Goal: Check status: Check status

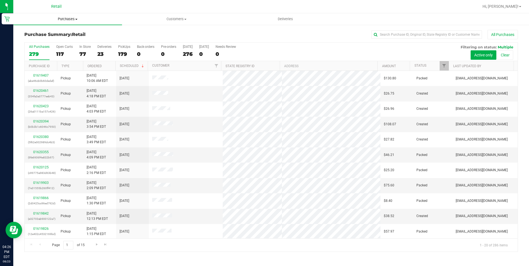
click at [64, 18] on span "Purchases" at bounding box center [67, 19] width 109 height 5
click at [65, 28] on ul "Summary of purchases Fulfillment All purchases" at bounding box center [67, 40] width 109 height 30
click at [69, 22] on uib-tab-heading "Purchases Summary of purchases Fulfillment All purchases" at bounding box center [67, 19] width 109 height 12
click at [69, 31] on span "Summary of purchases" at bounding box center [41, 33] width 57 height 5
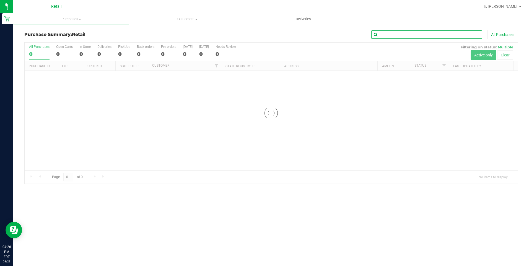
click at [403, 33] on input "text" at bounding box center [426, 34] width 111 height 8
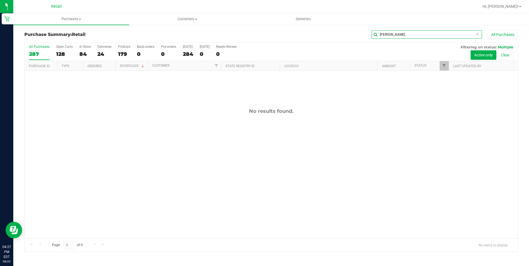
type input "nathan dep"
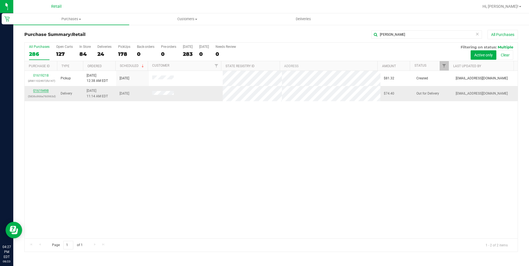
click at [46, 91] on link "01619498" at bounding box center [40, 91] width 15 height 4
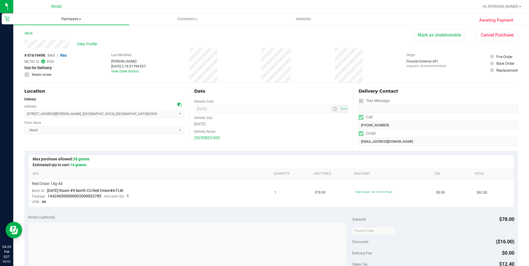
drag, startPoint x: 63, startPoint y: 19, endPoint x: 58, endPoint y: 24, distance: 7.0
click at [63, 19] on span "Purchases" at bounding box center [71, 19] width 116 height 5
click at [50, 32] on span "Summary of purchases" at bounding box center [41, 33] width 57 height 5
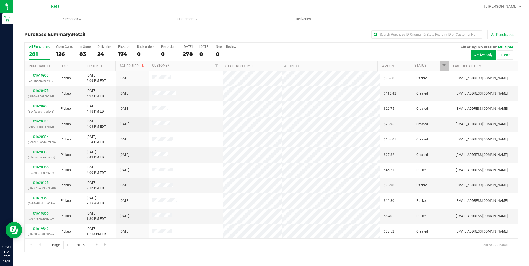
click at [68, 20] on span "Purchases" at bounding box center [71, 19] width 116 height 5
click at [68, 30] on li "Summary of purchases" at bounding box center [71, 33] width 116 height 7
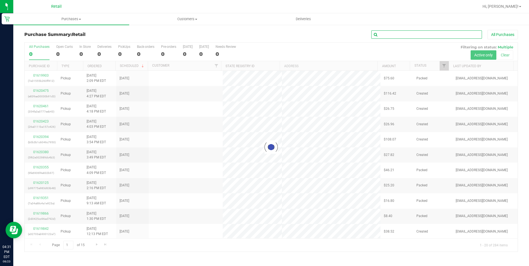
click at [387, 32] on input "text" at bounding box center [426, 34] width 111 height 8
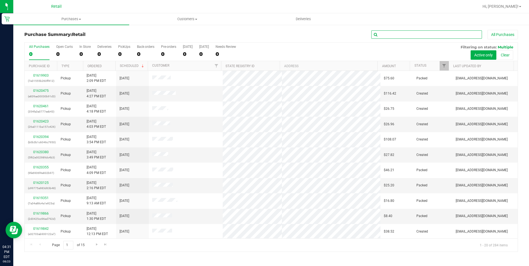
click at [387, 32] on input "text" at bounding box center [426, 34] width 111 height 8
click at [388, 34] on input "text" at bounding box center [426, 34] width 111 height 8
type input "nicole serpa"
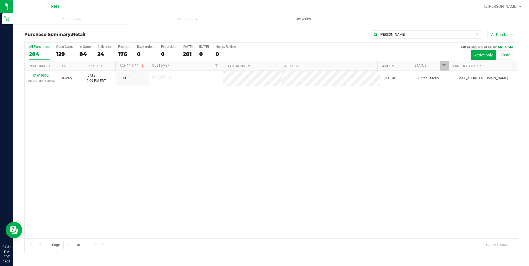
click at [172, 180] on div "01619862 (a6334315e710019a) Delivery 8/23/2025 2:09 PM EDT 8/23/2025 $116.40 Ou…" at bounding box center [271, 155] width 493 height 168
click at [198, 194] on div "01619862 (a6334315e710019a) Delivery 8/23/2025 2:09 PM EDT 8/23/2025 $116.40 Ou…" at bounding box center [271, 155] width 493 height 168
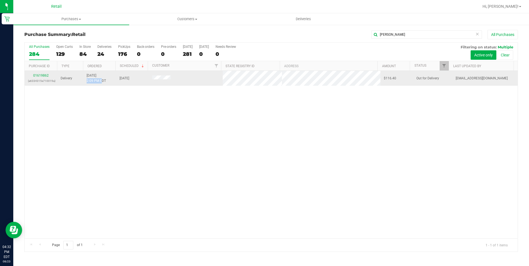
drag, startPoint x: 87, startPoint y: 81, endPoint x: 102, endPoint y: 83, distance: 14.8
click at [102, 83] on span "8/23/2025 2:09 PM EDT" at bounding box center [96, 78] width 19 height 11
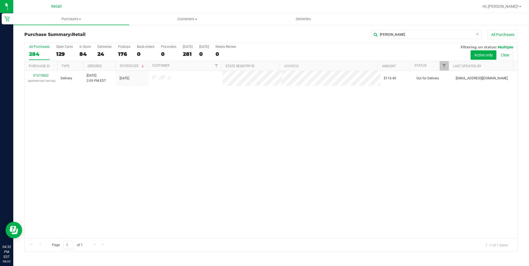
click at [151, 123] on div "01619862 (a6334315e710019a) Delivery 8/23/2025 2:09 PM EDT 8/23/2025 $116.40 Ou…" at bounding box center [271, 155] width 493 height 168
click at [197, 141] on div "01619862 (a6334315e710019a) Delivery 8/23/2025 2:09 PM EDT 8/23/2025 $116.40 Ou…" at bounding box center [271, 155] width 493 height 168
click at [118, 119] on div "01619862 (a6334315e710019a) Delivery 8/23/2025 2:09 PM EDT 8/23/2025 $116.40 Ou…" at bounding box center [271, 155] width 493 height 168
click at [78, 124] on div "01619862 (a6334315e710019a) Delivery 8/23/2025 2:09 PM EDT 8/23/2025 $116.40 Ou…" at bounding box center [271, 155] width 493 height 168
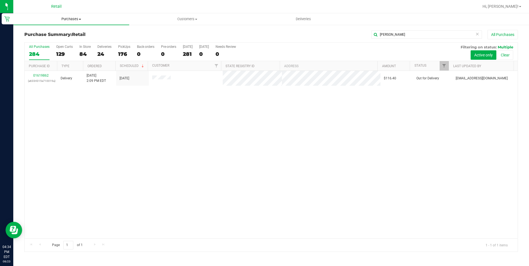
click at [70, 16] on uib-tab-heading "Purchases Summary of purchases Fulfillment All purchases" at bounding box center [71, 19] width 116 height 12
click at [70, 32] on li "Summary of purchases" at bounding box center [71, 33] width 116 height 7
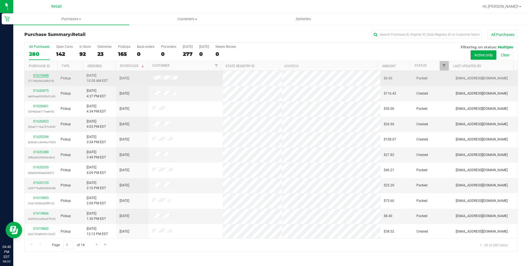
click at [43, 76] on link "01619440" at bounding box center [40, 76] width 15 height 4
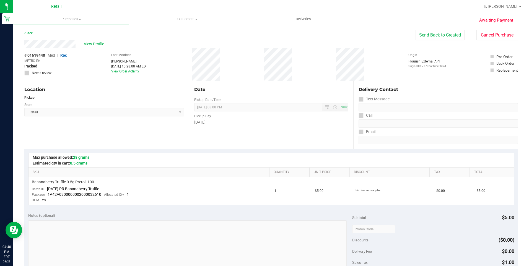
click at [67, 20] on span "Purchases" at bounding box center [71, 19] width 116 height 5
click at [191, 58] on div "# 01619440 Med | Rec METRC ID: - Packed Needs review Last Modified [PERSON_NAME…" at bounding box center [271, 64] width 494 height 33
click at [180, 19] on span "Customers" at bounding box center [186, 19] width 115 height 5
click at [76, 22] on uib-tab-heading "Purchases Summary of purchases Fulfillment All purchases" at bounding box center [71, 19] width 115 height 11
click at [41, 43] on li "Fulfillment" at bounding box center [71, 40] width 116 height 7
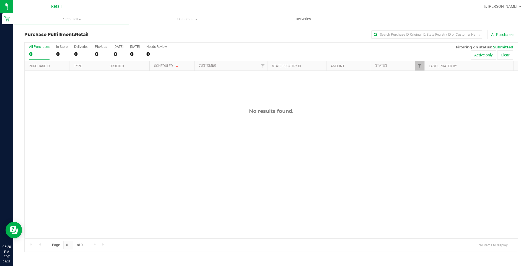
click at [68, 19] on span "Purchases" at bounding box center [71, 19] width 116 height 5
click at [71, 15] on uib-tab-heading "Purchases Summary of purchases Fulfillment All purchases" at bounding box center [71, 19] width 116 height 12
click at [55, 44] on li "All purchases" at bounding box center [71, 46] width 116 height 7
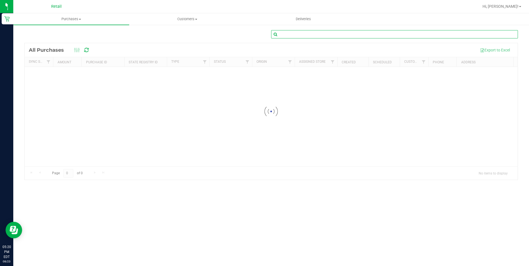
click at [304, 33] on input "text" at bounding box center [394, 34] width 247 height 8
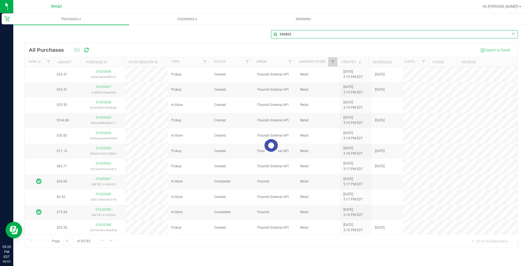
type input "646865"
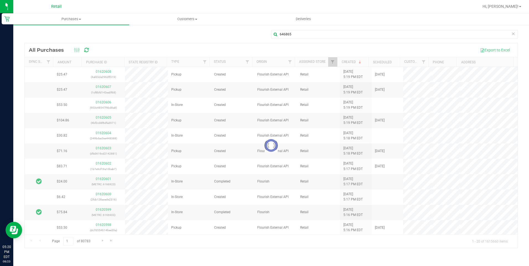
click at [415, 87] on div at bounding box center [271, 145] width 493 height 205
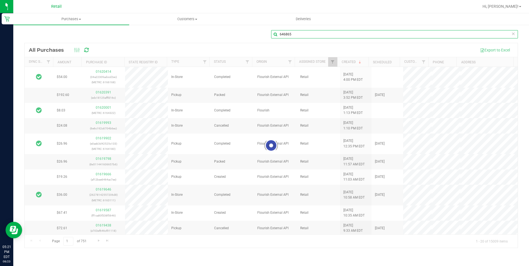
click at [295, 34] on input "646865" at bounding box center [394, 34] width 247 height 8
type input "[PERSON_NAME]"
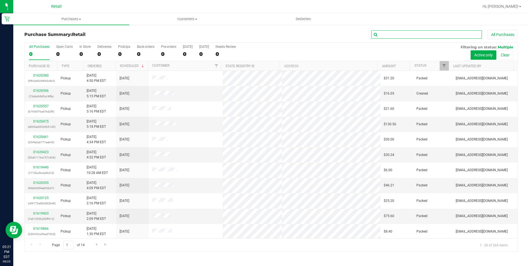
click at [410, 36] on input "text" at bounding box center [426, 34] width 111 height 8
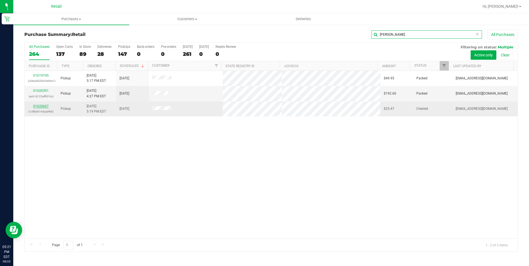
type input "justin"
click at [40, 105] on link "01620607" at bounding box center [40, 106] width 15 height 4
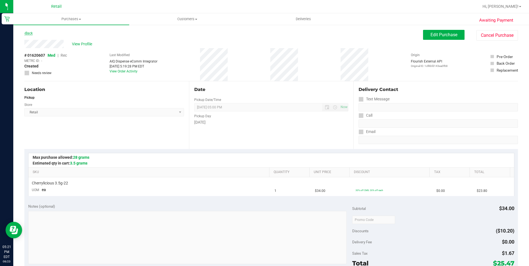
click at [32, 34] on link "Back" at bounding box center [28, 33] width 8 height 4
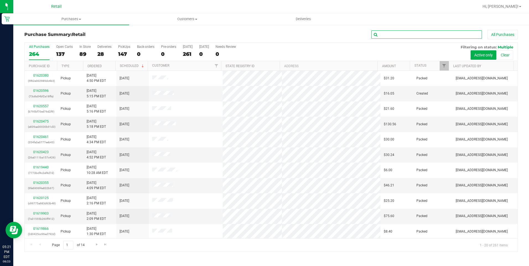
click at [427, 36] on input "text" at bounding box center [426, 34] width 111 height 8
type input "[PERSON_NAME]"
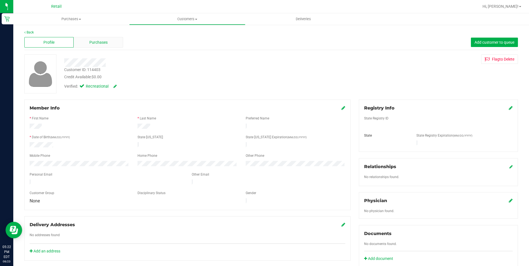
click at [106, 45] on span "Purchases" at bounding box center [98, 43] width 18 height 6
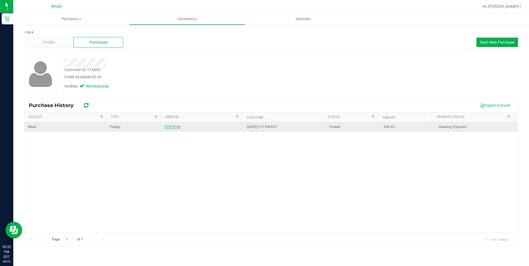
click at [169, 126] on link "01619745" at bounding box center [172, 127] width 15 height 4
